Goal: Answer question/provide support: Share knowledge or assist other users

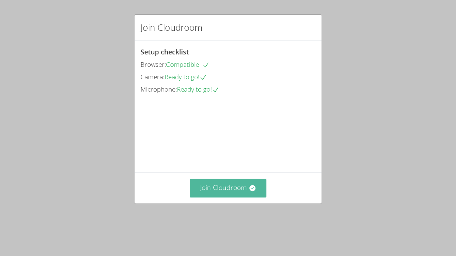
click at [221, 197] on button "Join Cloudroom" at bounding box center [228, 188] width 77 height 18
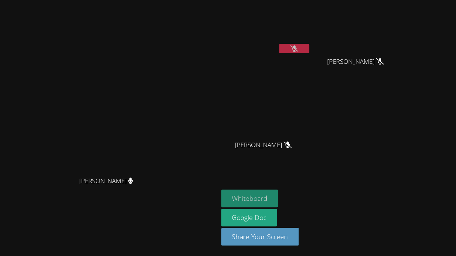
click at [278, 202] on button "Whiteboard" at bounding box center [249, 199] width 57 height 18
click at [309, 47] on button at bounding box center [294, 48] width 30 height 9
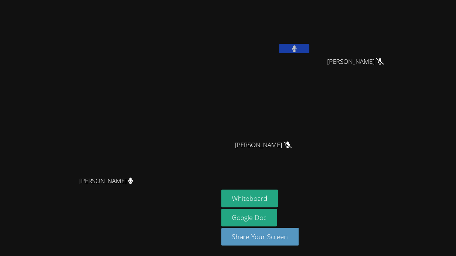
click at [309, 50] on button at bounding box center [294, 48] width 30 height 9
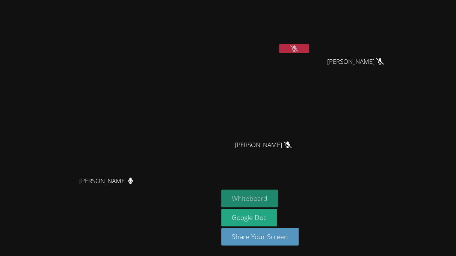
click at [278, 201] on button "Whiteboard" at bounding box center [249, 199] width 57 height 18
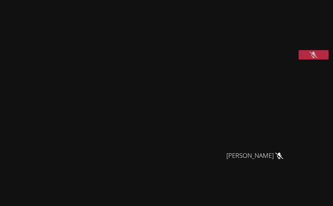
click at [318, 59] on button at bounding box center [314, 54] width 30 height 9
click at [312, 58] on icon at bounding box center [313, 54] width 5 height 6
click at [318, 59] on button at bounding box center [314, 54] width 30 height 9
click at [322, 59] on button at bounding box center [314, 54] width 30 height 9
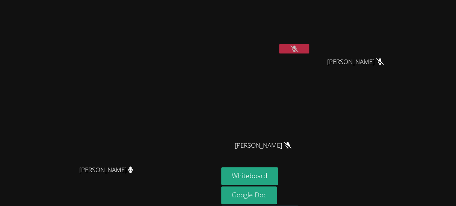
click at [309, 50] on button at bounding box center [294, 48] width 30 height 9
click at [309, 51] on button at bounding box center [294, 48] width 30 height 9
click at [290, 147] on icon at bounding box center [287, 145] width 5 height 6
click at [133, 175] on span "Melissa Obichukwu" at bounding box center [106, 169] width 54 height 11
click at [309, 48] on button at bounding box center [294, 48] width 30 height 9
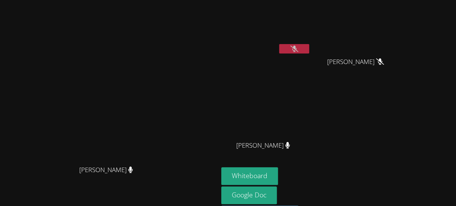
click at [309, 44] on button at bounding box center [294, 48] width 30 height 9
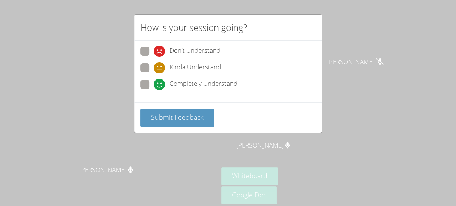
click at [154, 90] on span at bounding box center [154, 90] width 0 height 0
click at [154, 83] on input "Completely Understand" at bounding box center [157, 83] width 6 height 6
radio input "true"
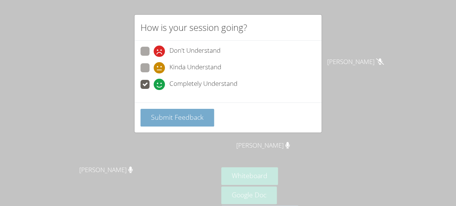
click at [152, 111] on button "Submit Feedback" at bounding box center [178, 118] width 74 height 18
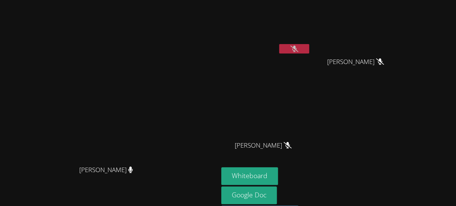
click at [309, 50] on button at bounding box center [294, 48] width 30 height 9
click at [309, 49] on button at bounding box center [294, 48] width 30 height 9
click at [309, 47] on button at bounding box center [294, 48] width 30 height 9
click at [309, 48] on button at bounding box center [294, 48] width 30 height 9
